Goal: Task Accomplishment & Management: Use online tool/utility

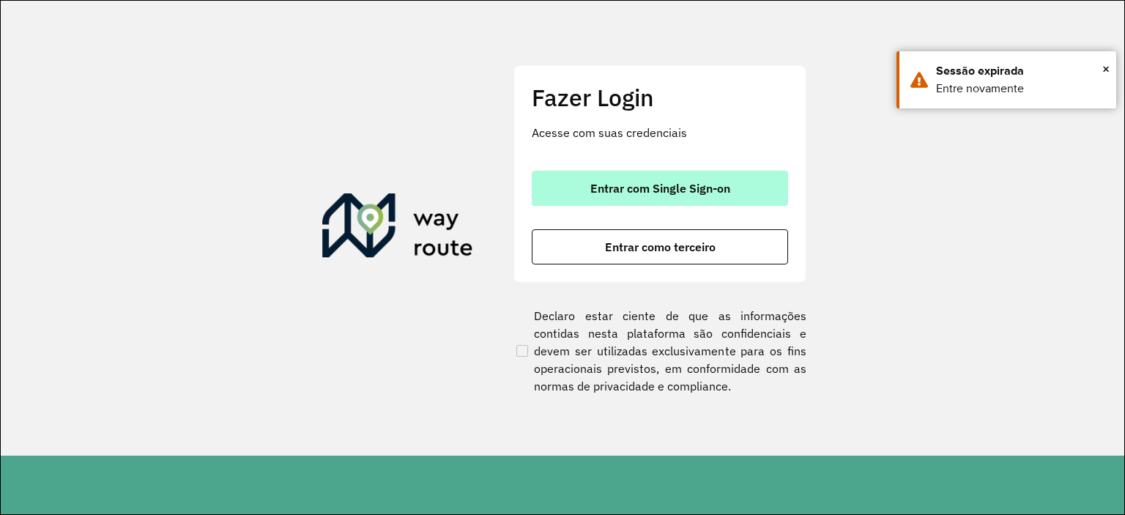
click at [676, 184] on span "Entrar com Single Sign-on" at bounding box center [660, 188] width 140 height 12
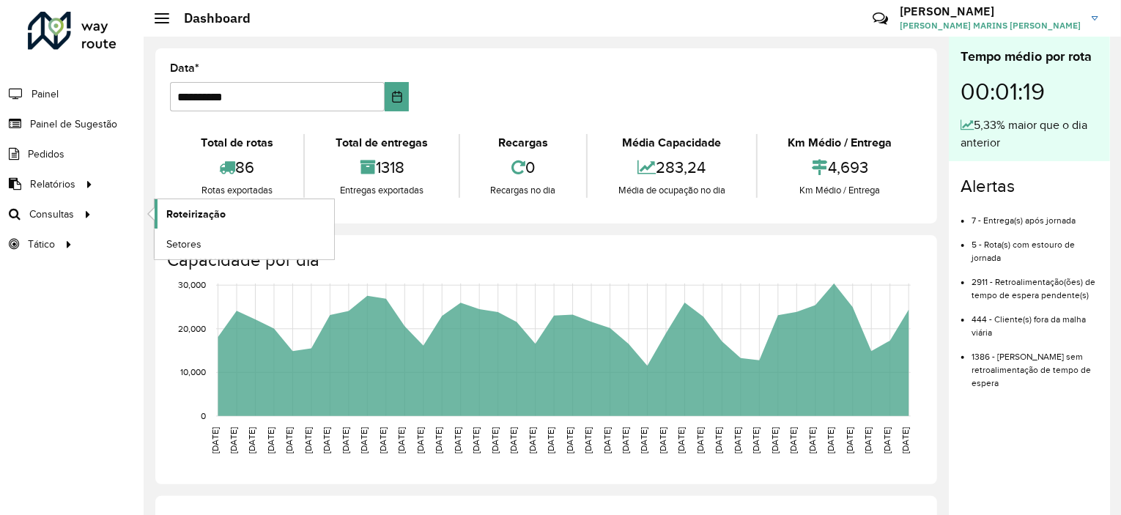
click at [202, 212] on span "Roteirização" at bounding box center [195, 214] width 59 height 15
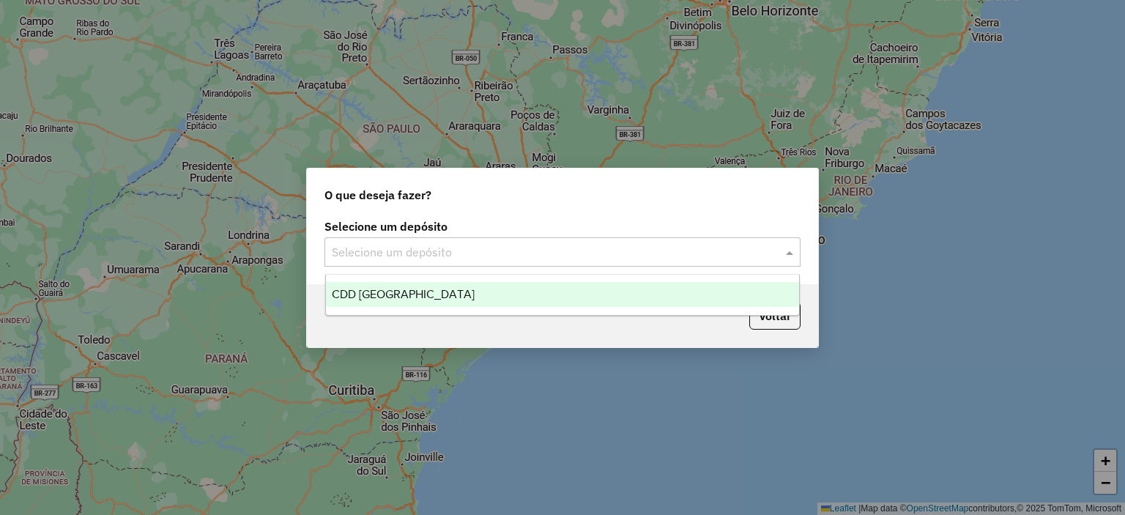
click at [769, 253] on div at bounding box center [562, 251] width 476 height 19
click at [439, 297] on div "CDD Rio de Janeiro" at bounding box center [563, 294] width 474 height 25
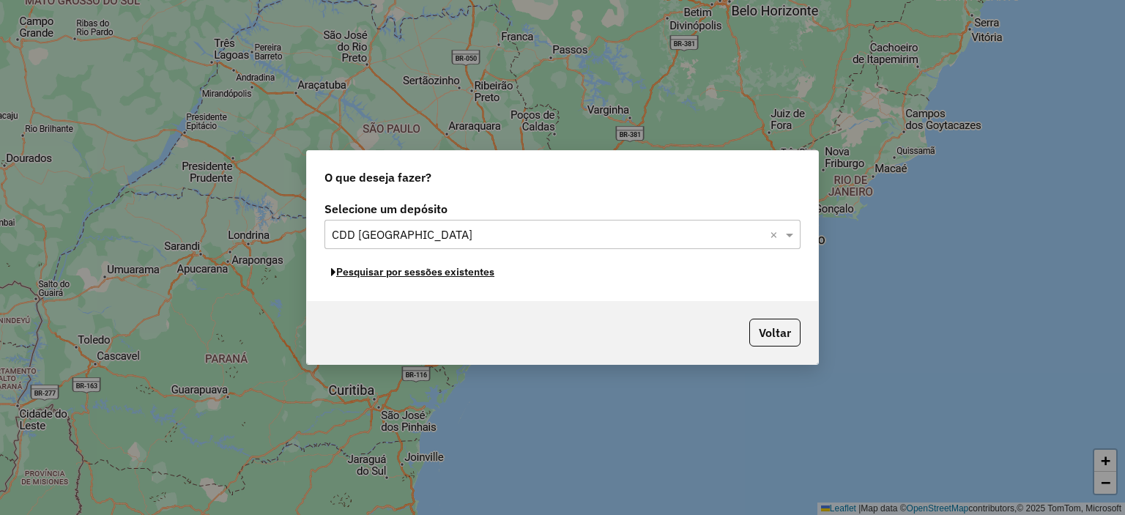
click at [472, 273] on button "Pesquisar por sessões existentes" at bounding box center [412, 272] width 177 height 23
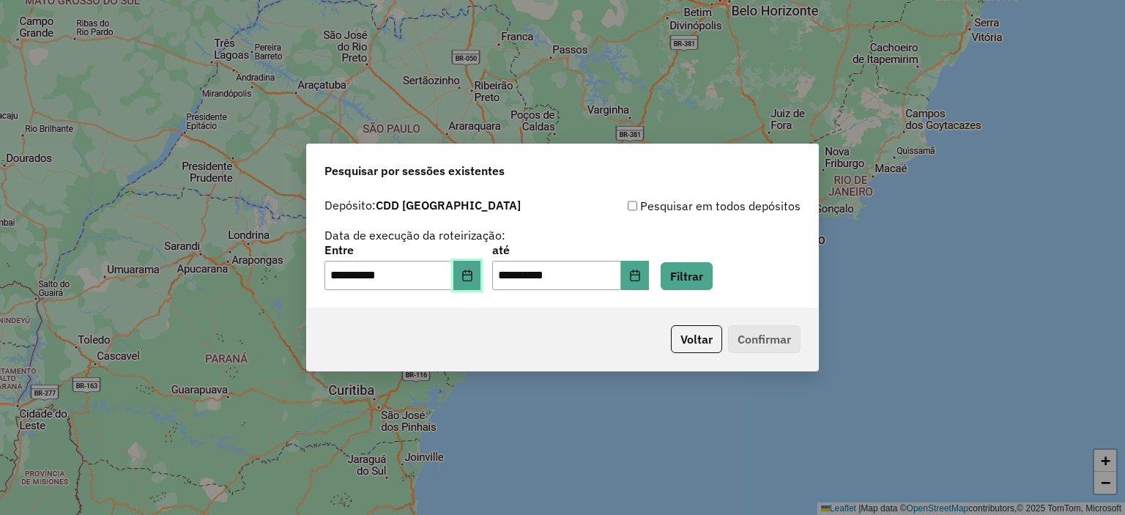
click at [473, 272] on icon "Choose Date" at bounding box center [467, 276] width 12 height 12
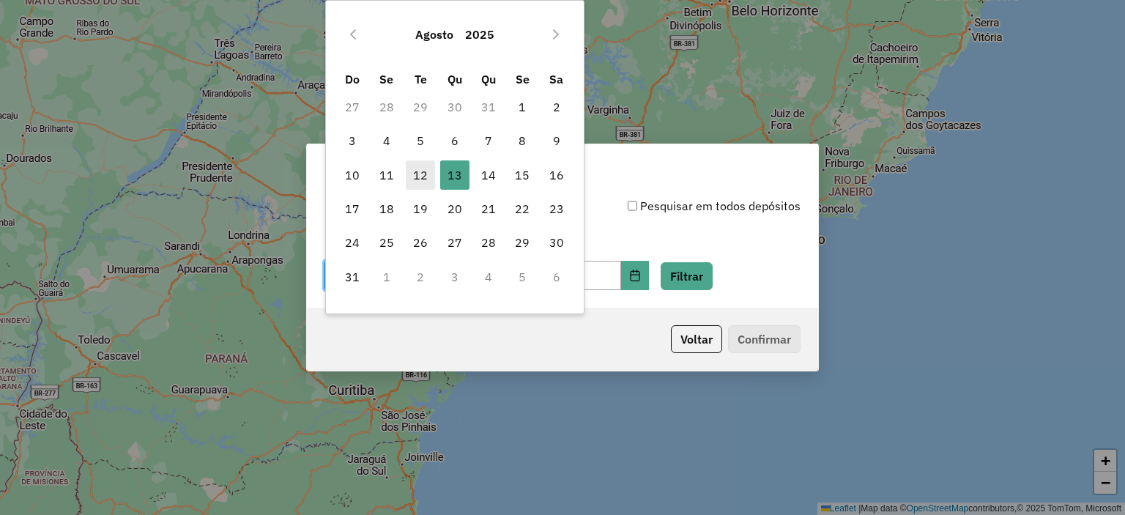
click at [415, 174] on span "12" at bounding box center [420, 174] width 29 height 29
type input "**********"
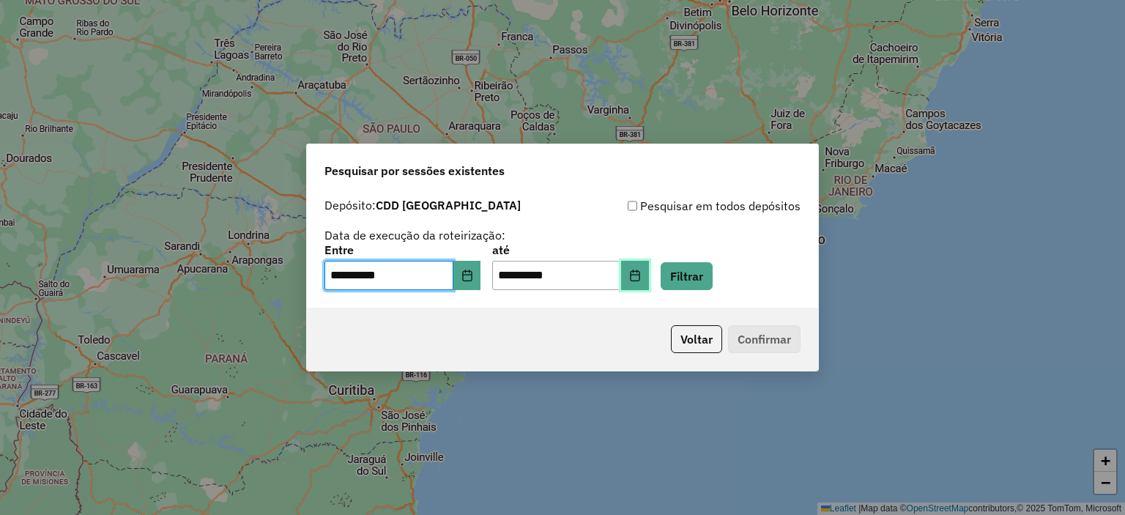
click at [641, 275] on icon "Choose Date" at bounding box center [635, 276] width 12 height 12
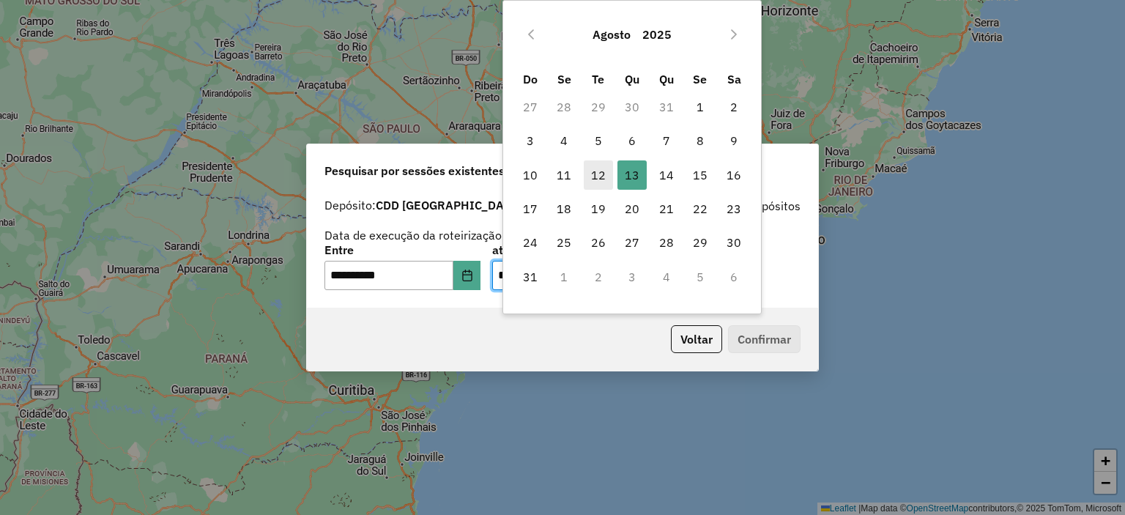
click at [599, 177] on span "12" at bounding box center [598, 174] width 29 height 29
type input "**********"
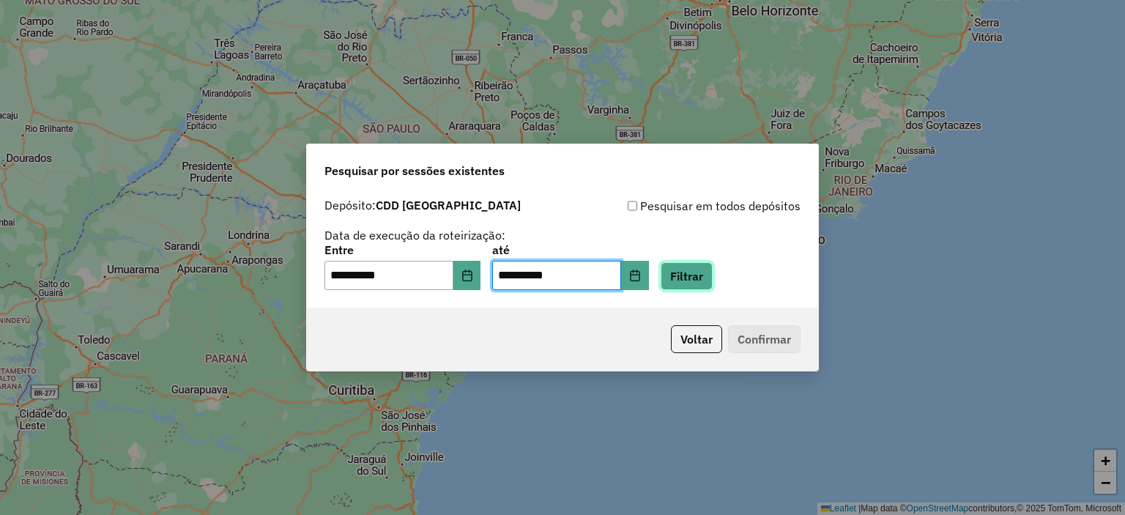
click at [699, 275] on button "Filtrar" at bounding box center [687, 276] width 52 height 28
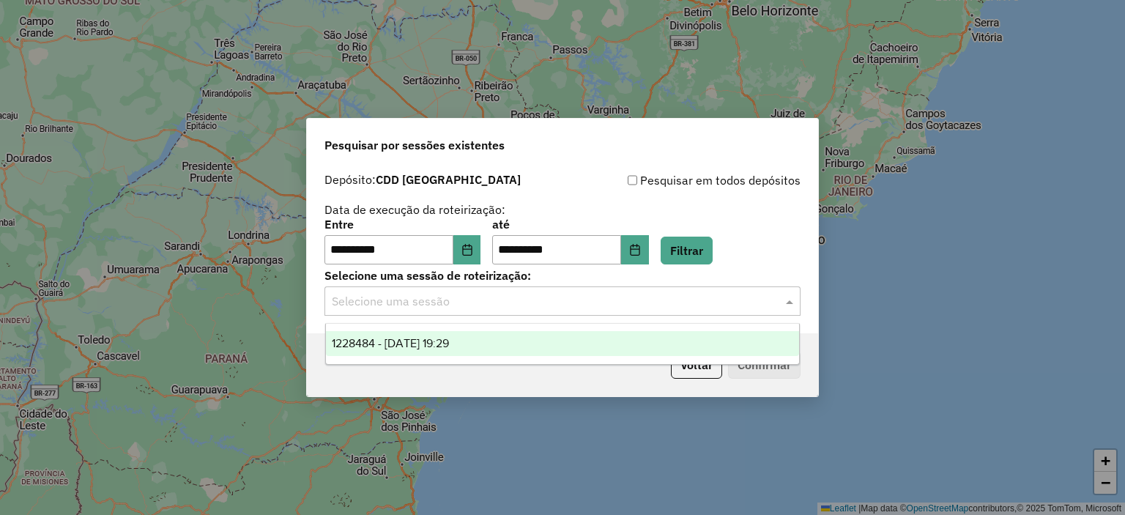
click at [444, 303] on input "text" at bounding box center [548, 302] width 432 height 18
click at [424, 343] on span "1228484 - 12/08/2025 19:29" at bounding box center [390, 343] width 117 height 12
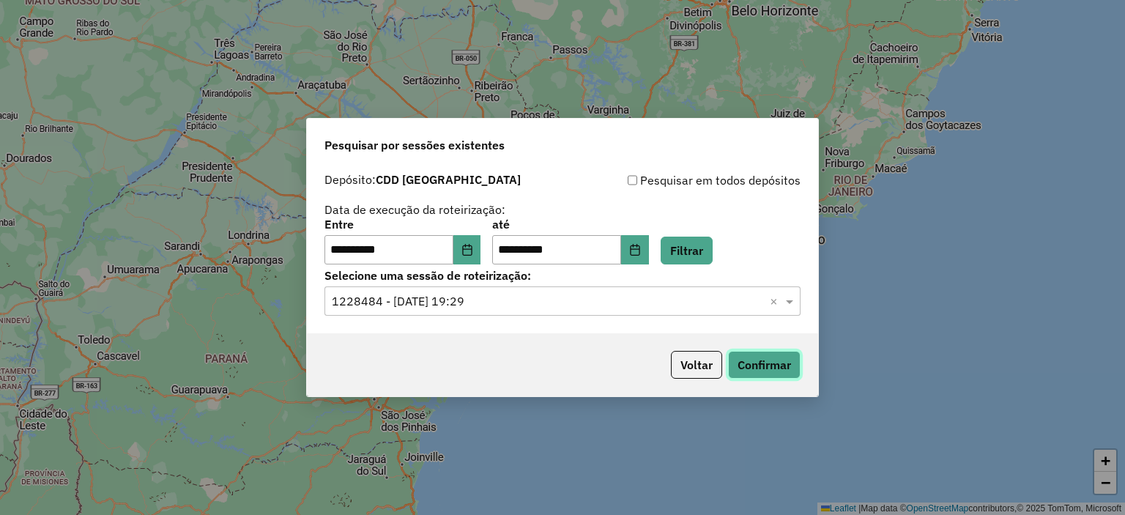
click at [779, 360] on button "Confirmar" at bounding box center [764, 365] width 73 height 28
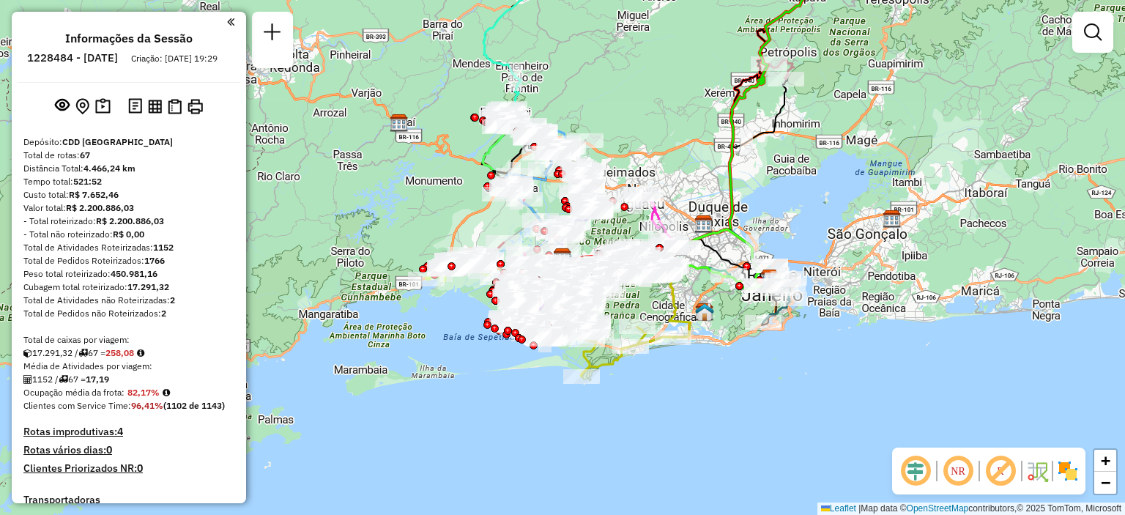
scroll to position [1994, 0]
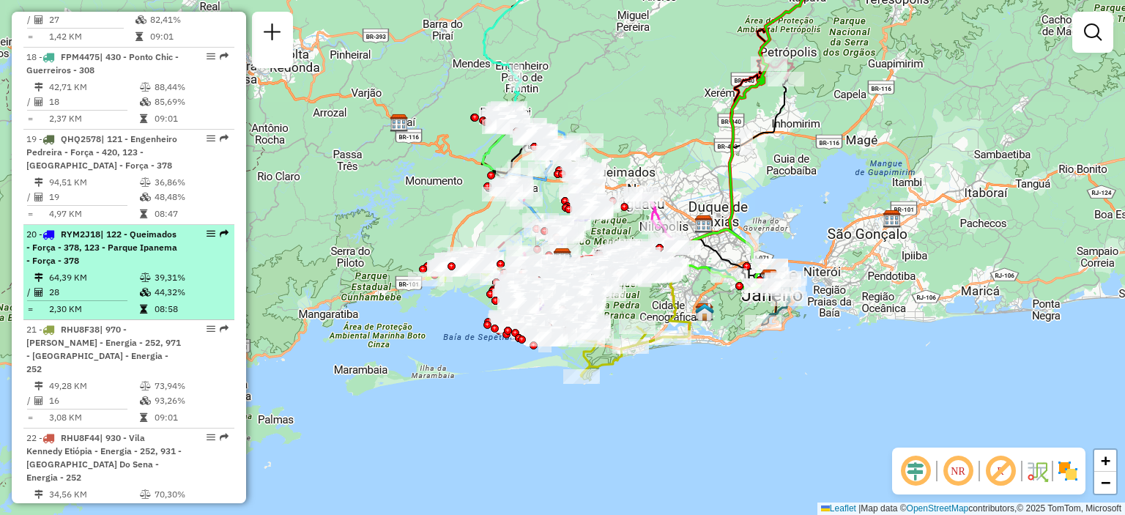
click at [107, 266] on span "| 122 - Queimados - Força - 378, 123 - Parque Ipanema - Força - 378" at bounding box center [101, 247] width 151 height 37
select select "**********"
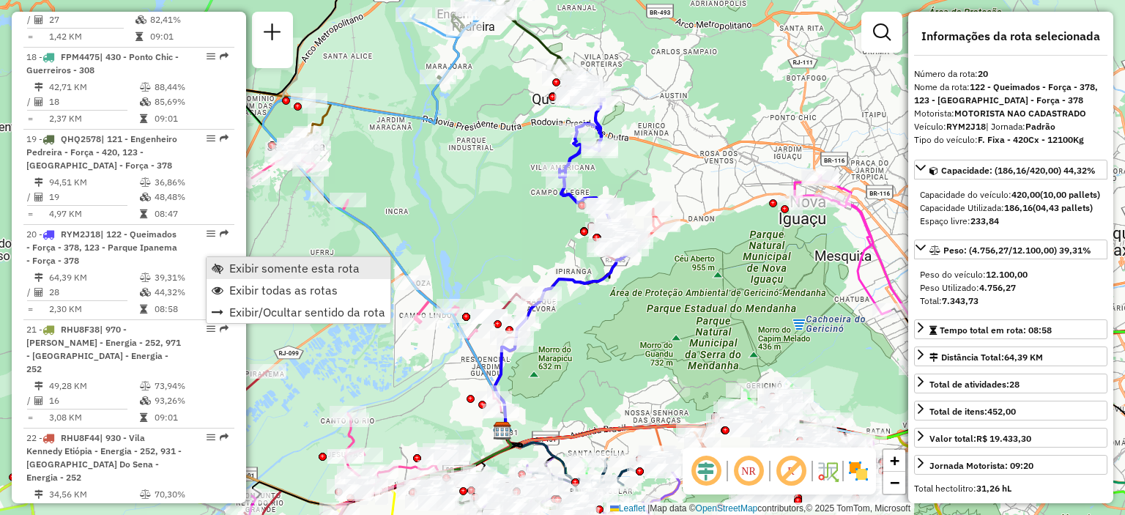
click at [252, 267] on span "Exibir somente esta rota" at bounding box center [294, 268] width 130 height 12
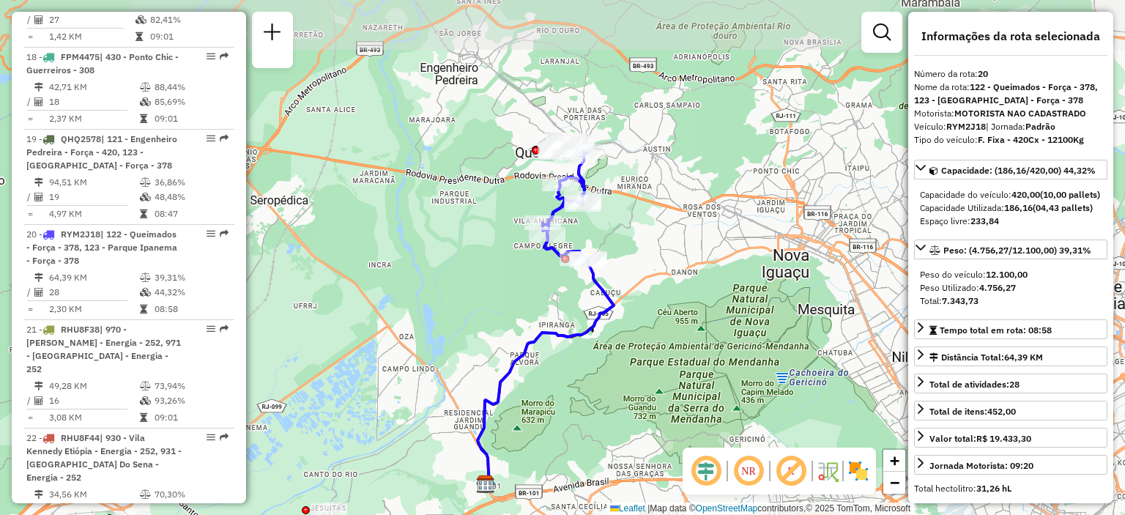
drag, startPoint x: 473, startPoint y: 178, endPoint x: 451, endPoint y: 239, distance: 64.6
click at [451, 238] on div "Janela de atendimento Grade de atendimento Capacidade Transportadoras Veículos …" at bounding box center [562, 257] width 1125 height 515
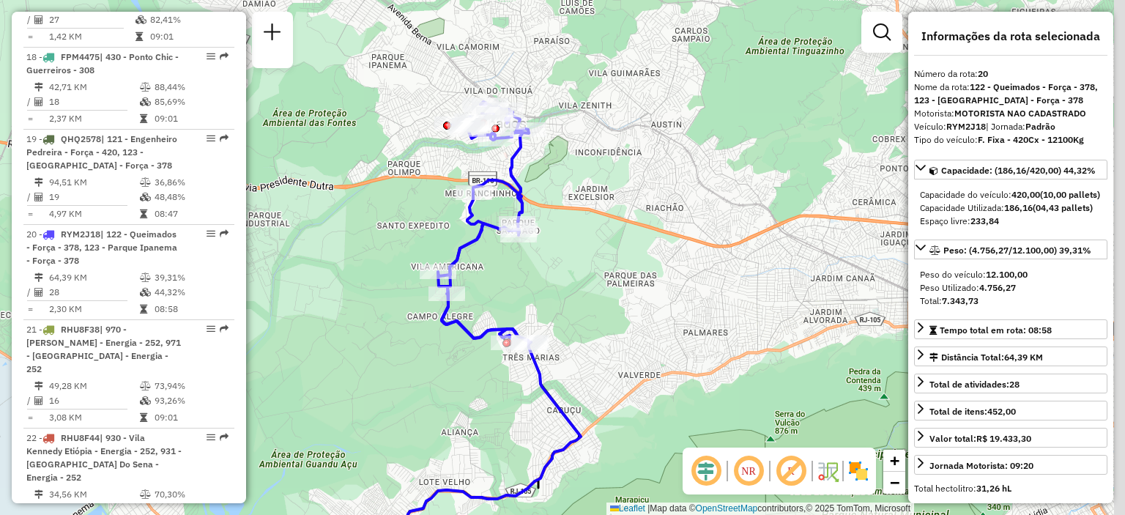
drag, startPoint x: 483, startPoint y: 116, endPoint x: 434, endPoint y: 216, distance: 111.4
click at [434, 216] on div "Janela de atendimento Grade de atendimento Capacidade Transportadoras Veículos …" at bounding box center [562, 257] width 1125 height 515
